Goal: Task Accomplishment & Management: Use online tool/utility

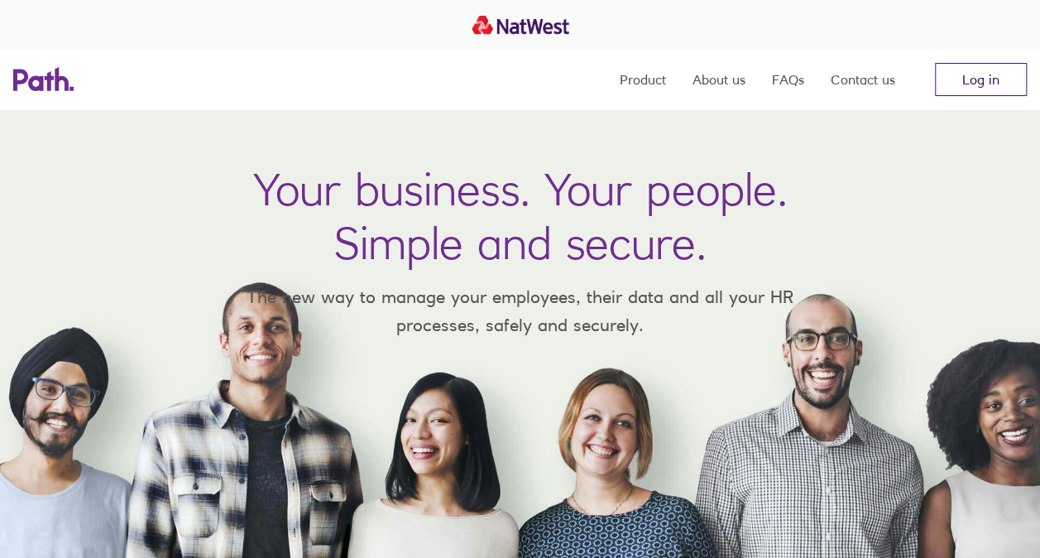
click at [1002, 76] on link "Log in" at bounding box center [981, 79] width 92 height 33
click at [1002, 71] on link "Log in" at bounding box center [981, 79] width 92 height 33
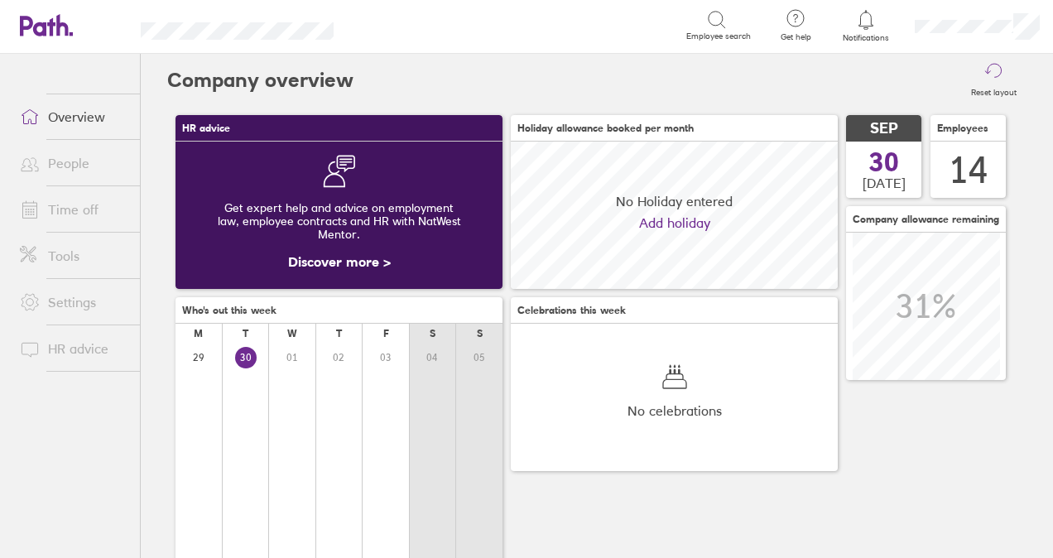
scroll to position [147, 326]
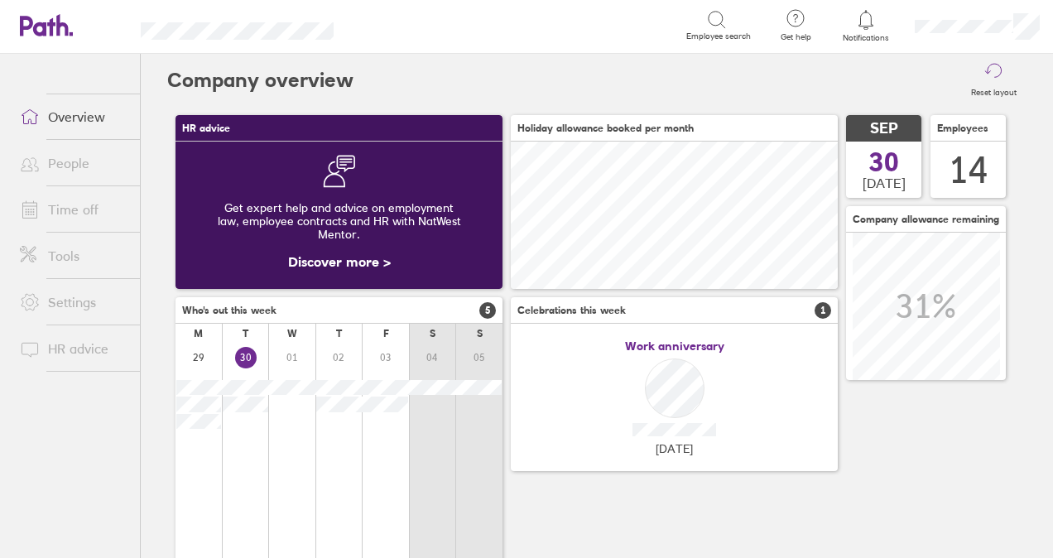
click at [97, 300] on link "Settings" at bounding box center [73, 302] width 133 height 33
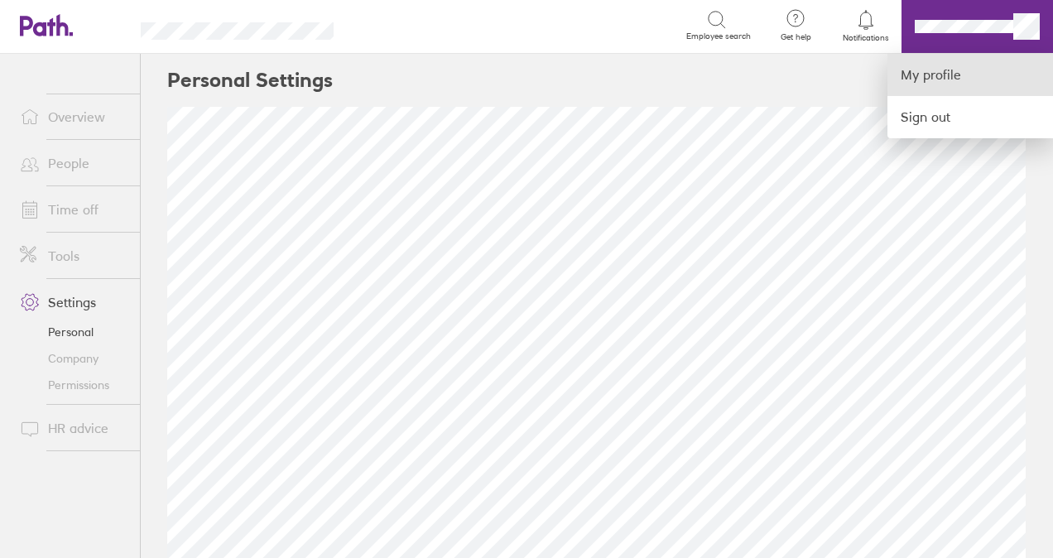
click at [993, 79] on link "My profile" at bounding box center [970, 75] width 166 height 42
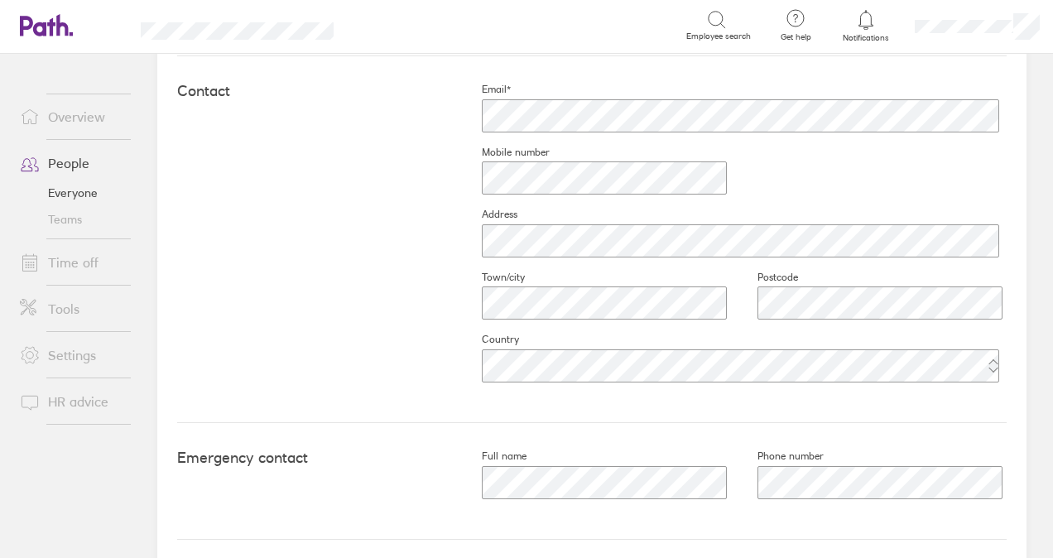
scroll to position [632, 0]
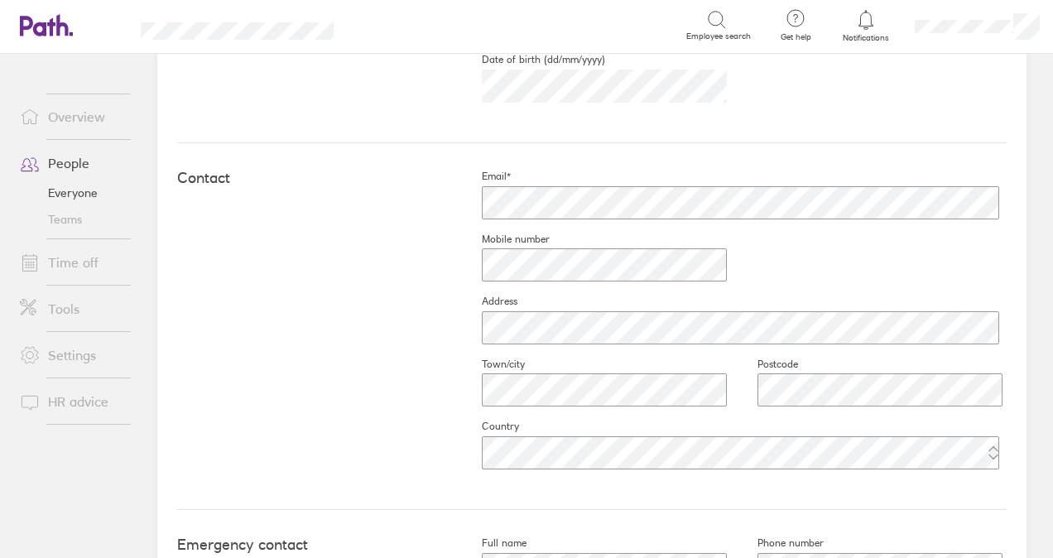
click at [64, 267] on link "Time off" at bounding box center [73, 262] width 133 height 33
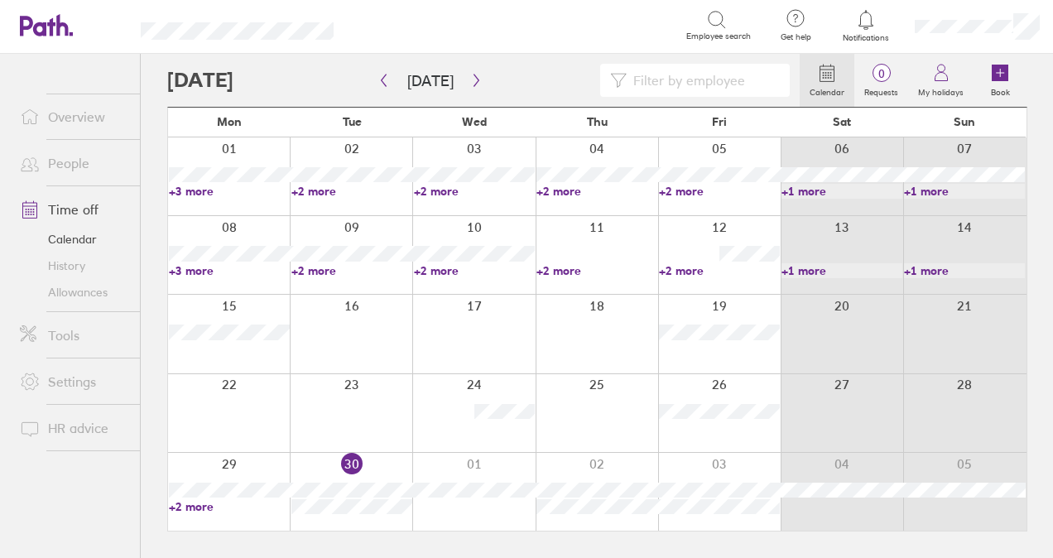
click at [795, 13] on icon at bounding box center [795, 18] width 20 height 20
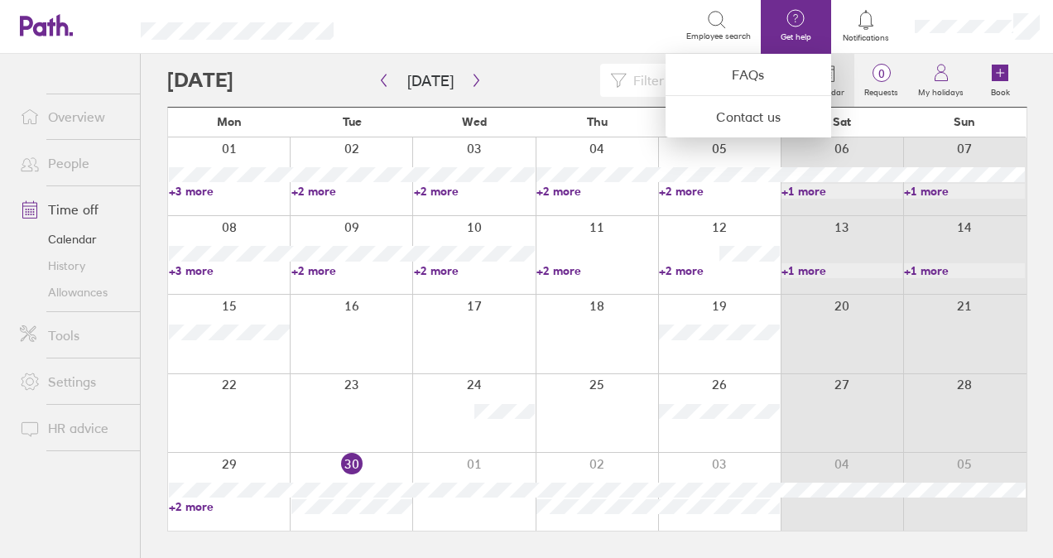
click at [1032, 127] on div at bounding box center [526, 279] width 1053 height 558
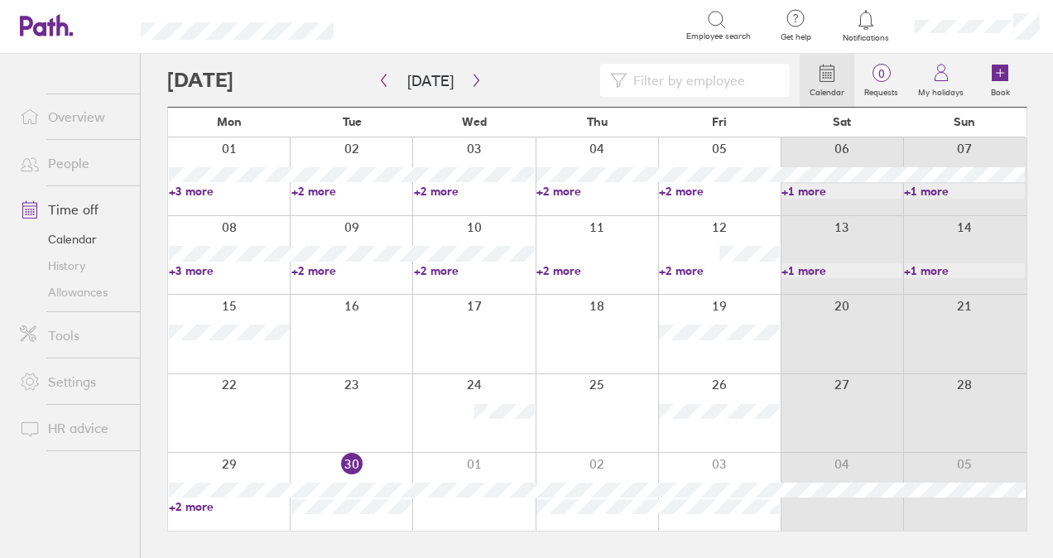
click at [73, 335] on link "Tools" at bounding box center [73, 335] width 133 height 33
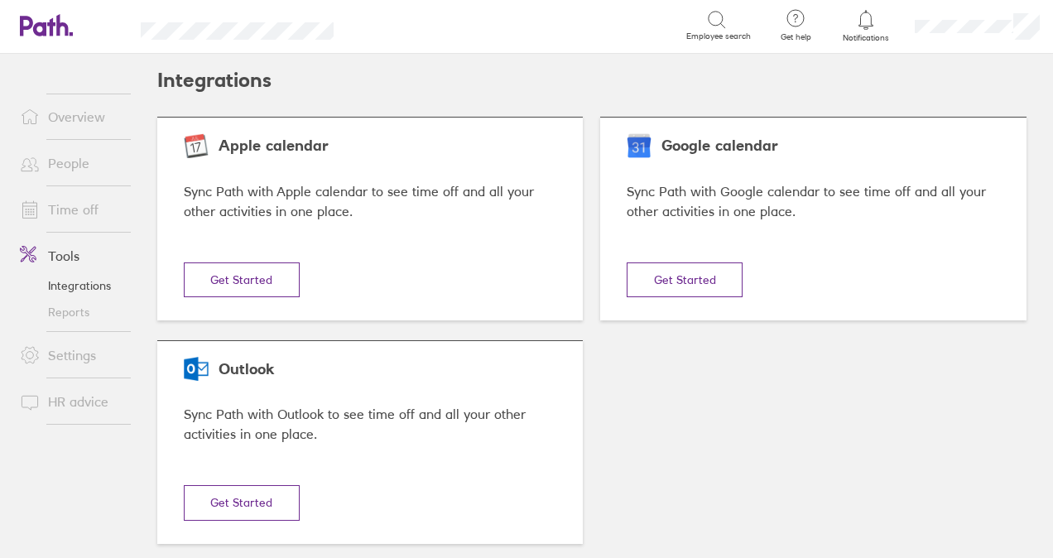
click at [246, 498] on button "Get Started" at bounding box center [242, 502] width 116 height 35
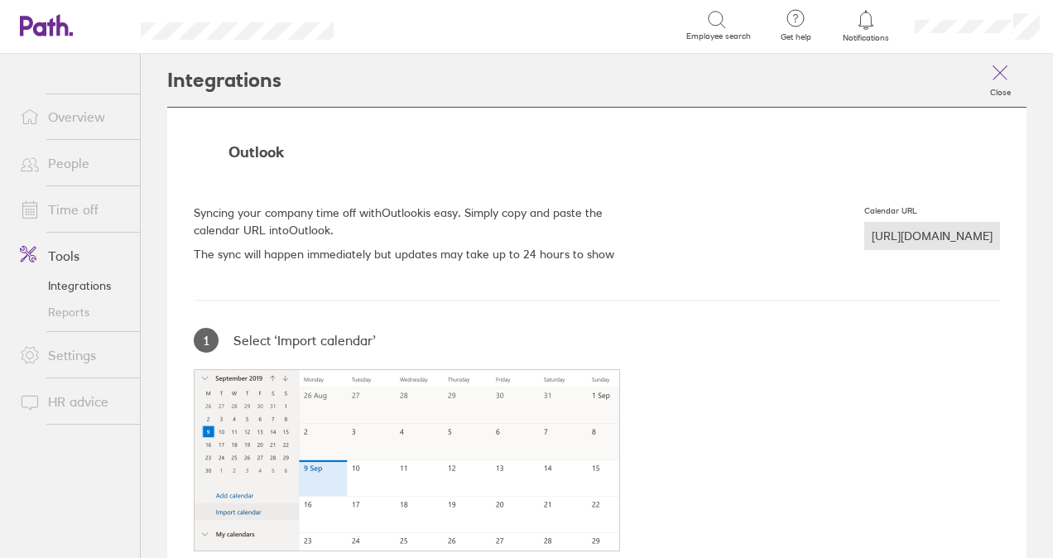
click at [954, 228] on div "https://hrapi.path.co.uk/public/calendar/7ab3aa3b/6fb9ee38" at bounding box center [932, 236] width 136 height 28
click at [74, 162] on link "People" at bounding box center [73, 163] width 133 height 33
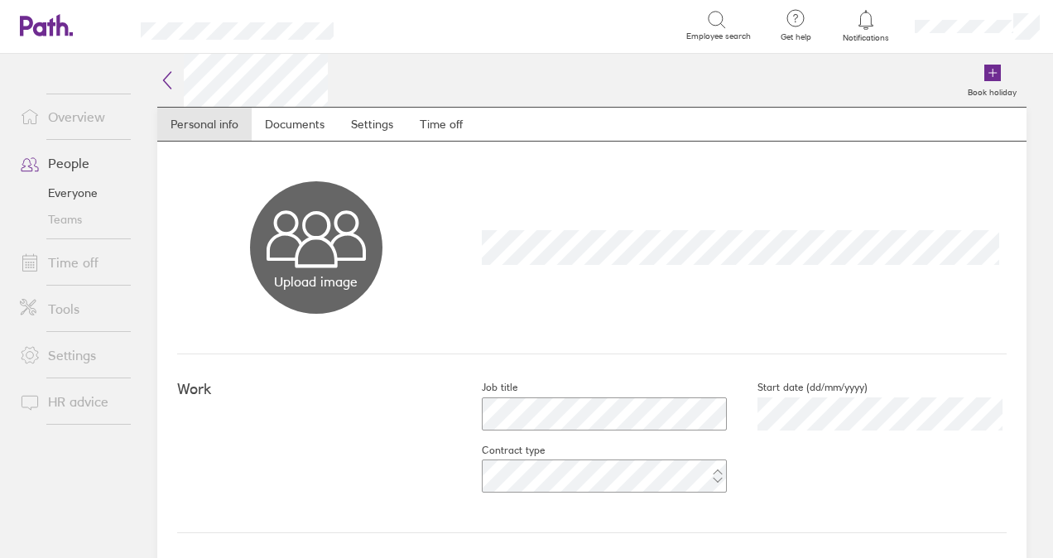
click at [164, 76] on icon at bounding box center [166, 80] width 7 height 17
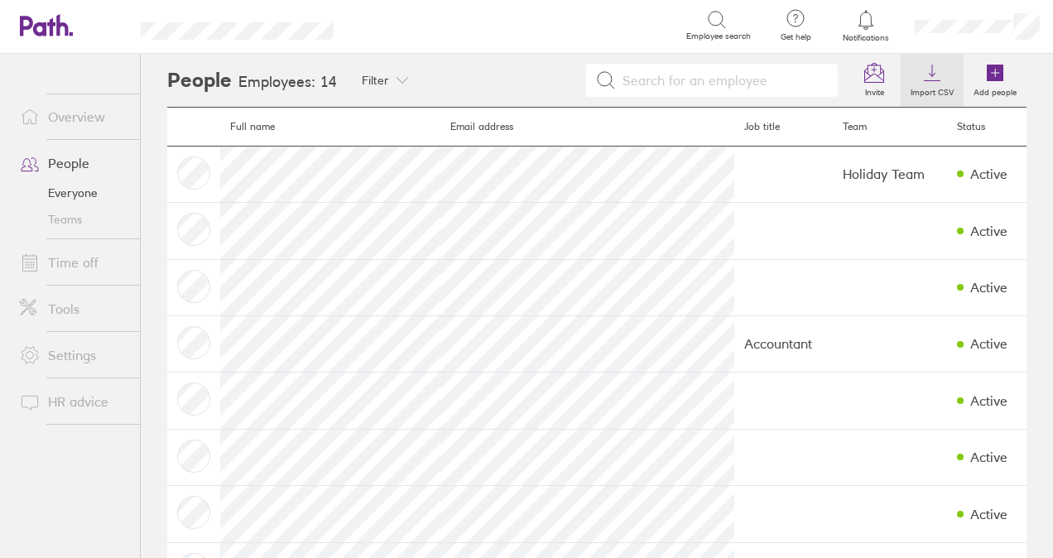
click at [924, 75] on icon at bounding box center [932, 73] width 20 height 20
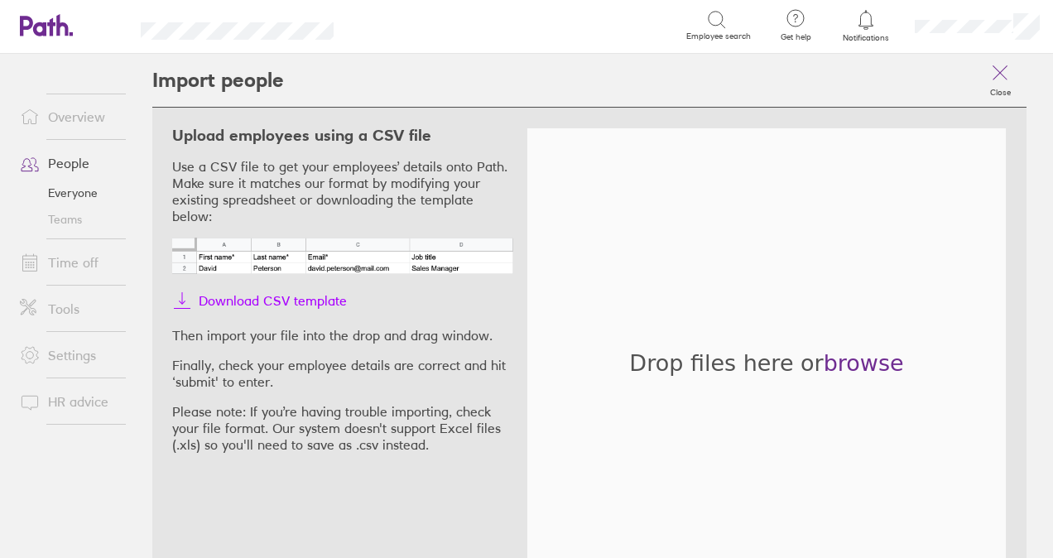
click at [250, 294] on span "Download CSV template" at bounding box center [273, 300] width 148 height 26
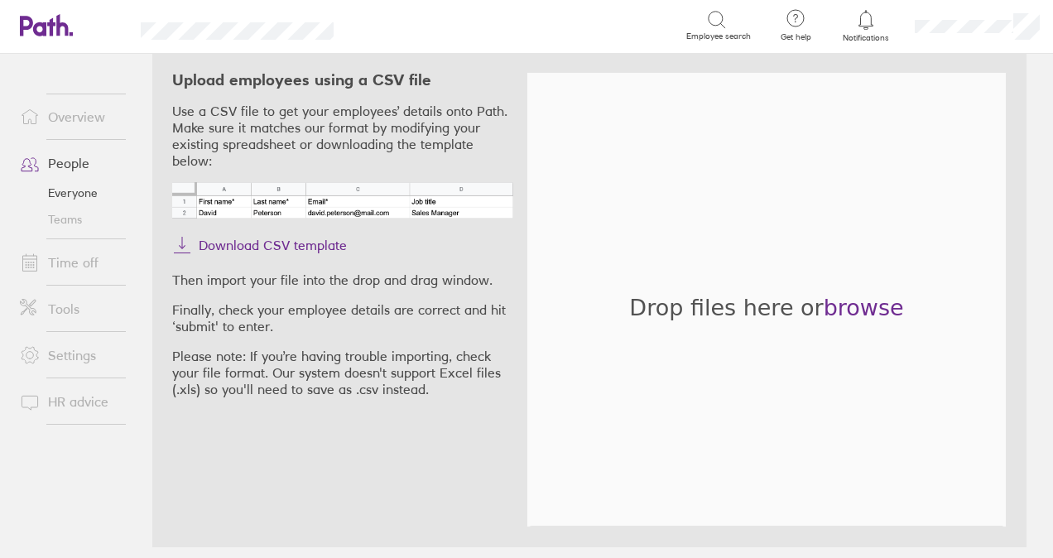
scroll to position [70, 0]
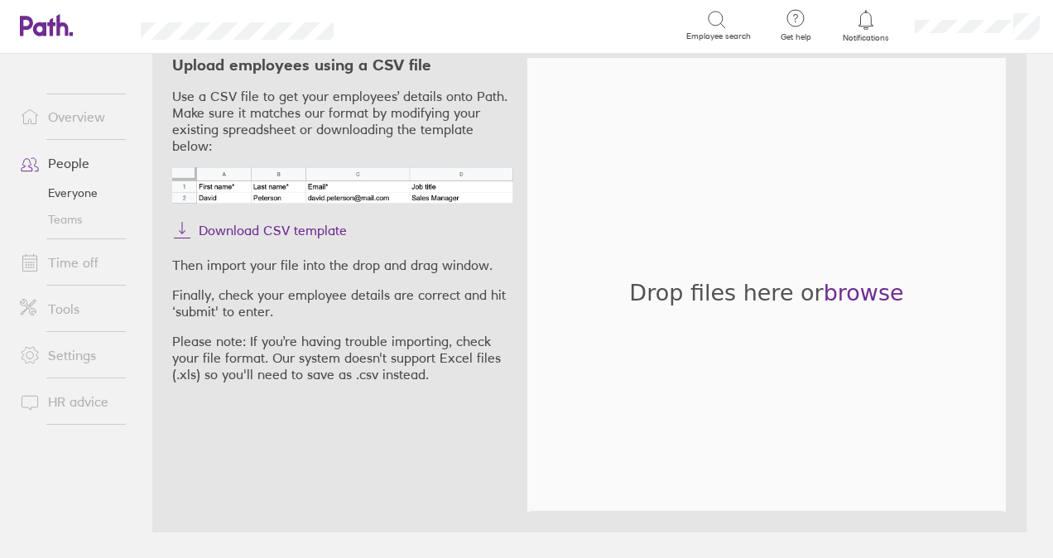
click at [69, 309] on link "Tools" at bounding box center [73, 308] width 133 height 33
